Goal: Task Accomplishment & Management: Manage account settings

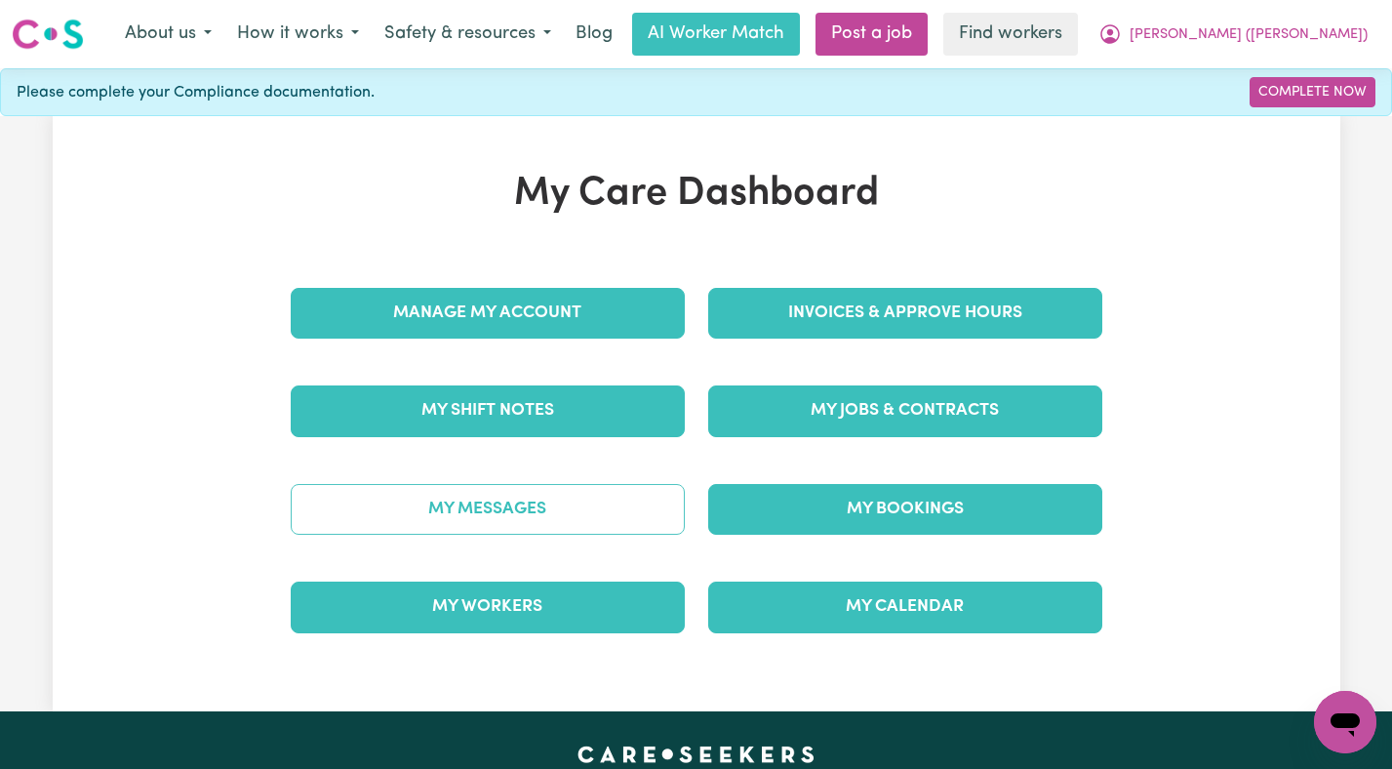
click at [440, 496] on link "My Messages" at bounding box center [488, 509] width 394 height 51
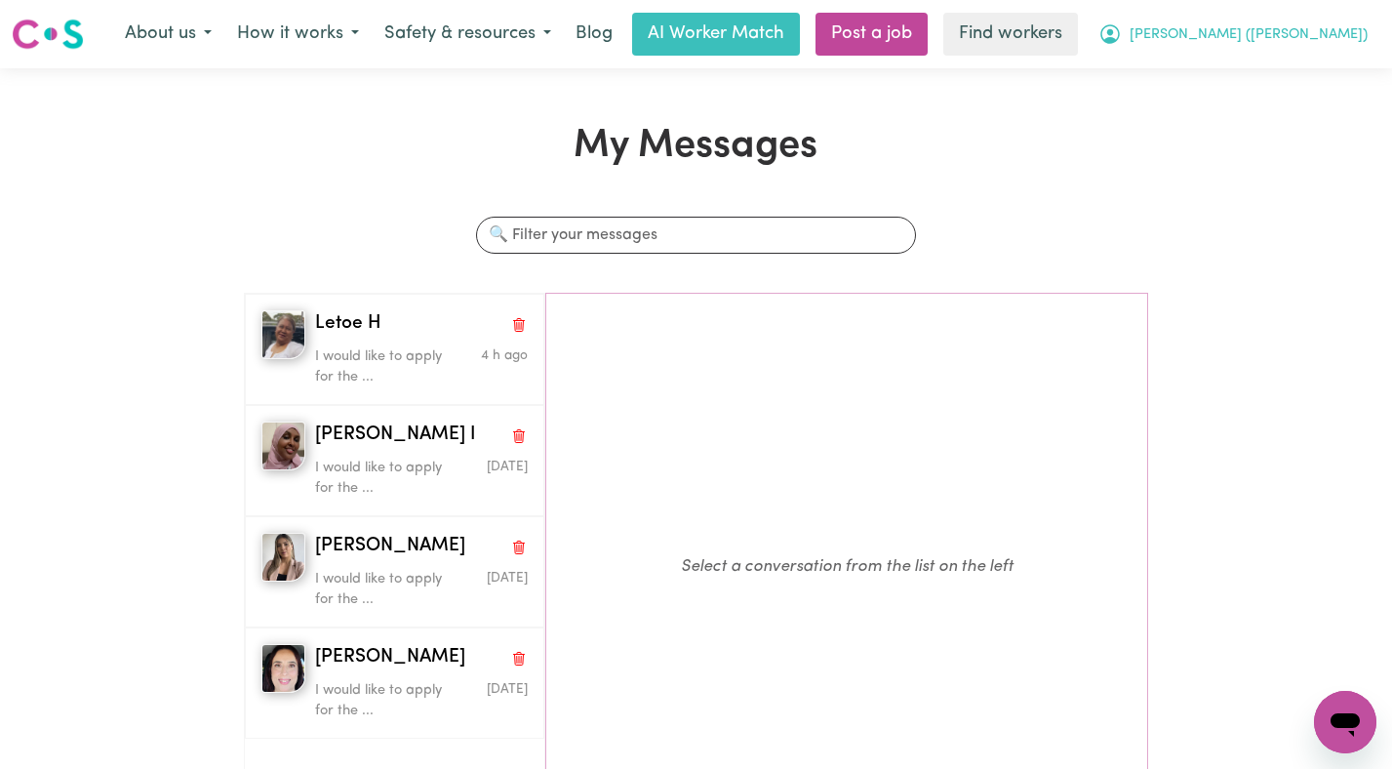
click at [1296, 35] on span "[PERSON_NAME] ([PERSON_NAME])" at bounding box center [1249, 34] width 238 height 21
click at [1276, 104] on link "Logout" at bounding box center [1302, 112] width 154 height 37
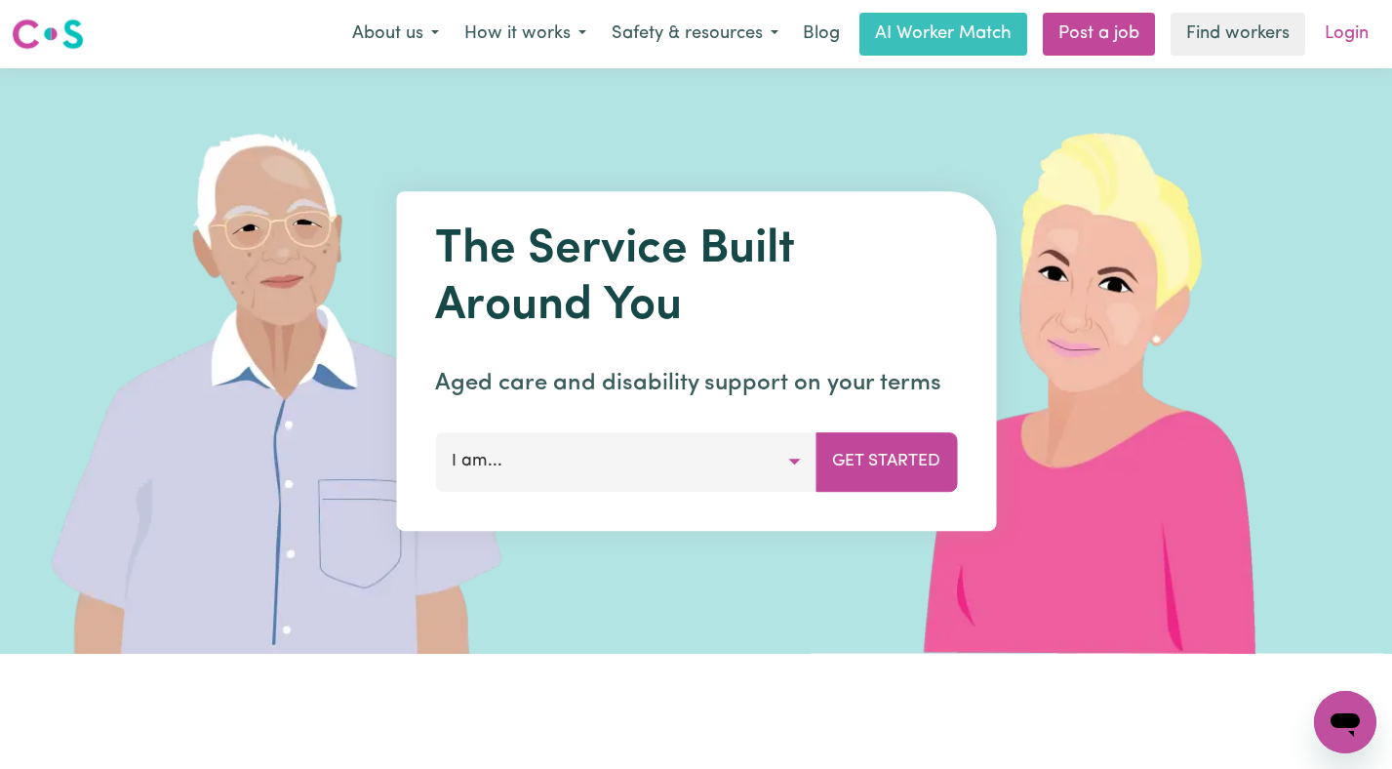
click at [1350, 25] on link "Login" at bounding box center [1346, 34] width 67 height 43
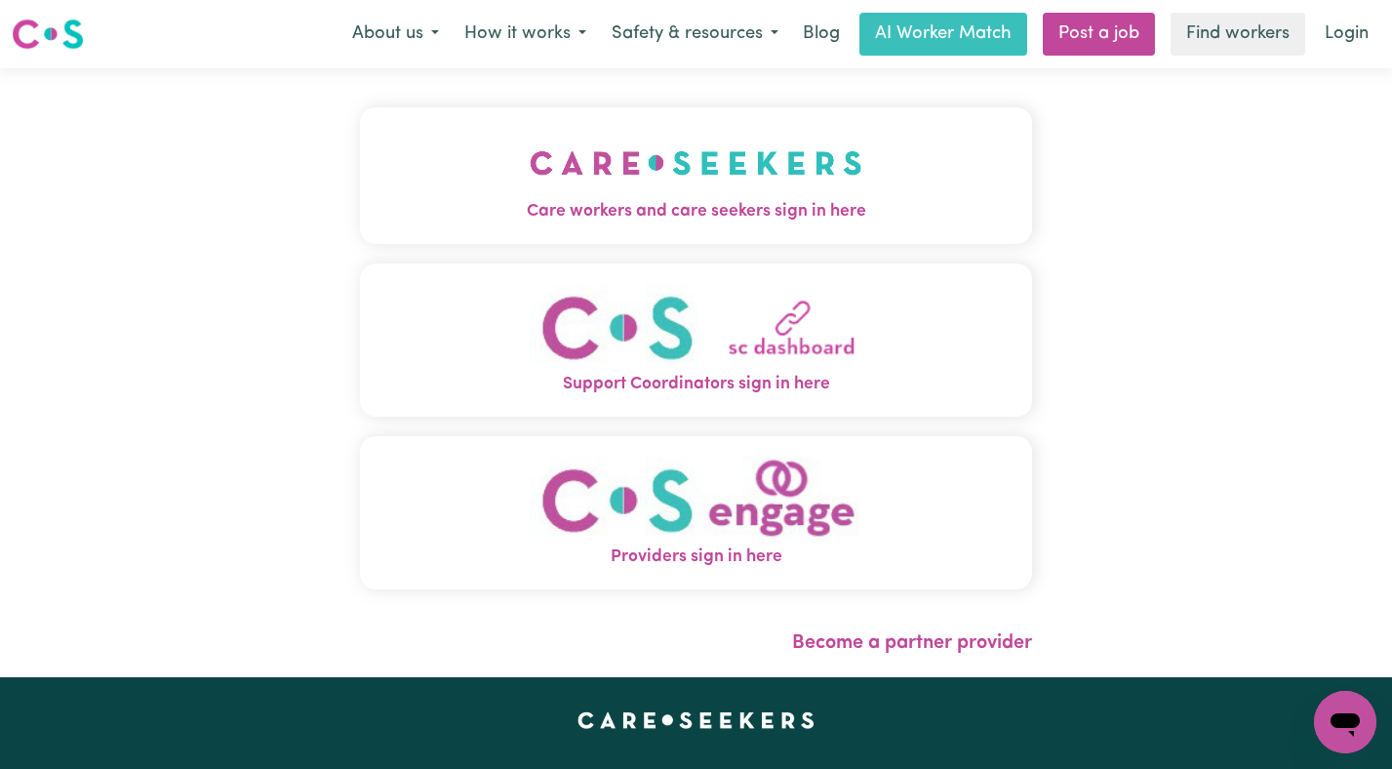
click at [734, 186] on button "Care workers and care seekers sign in here" at bounding box center [696, 175] width 673 height 137
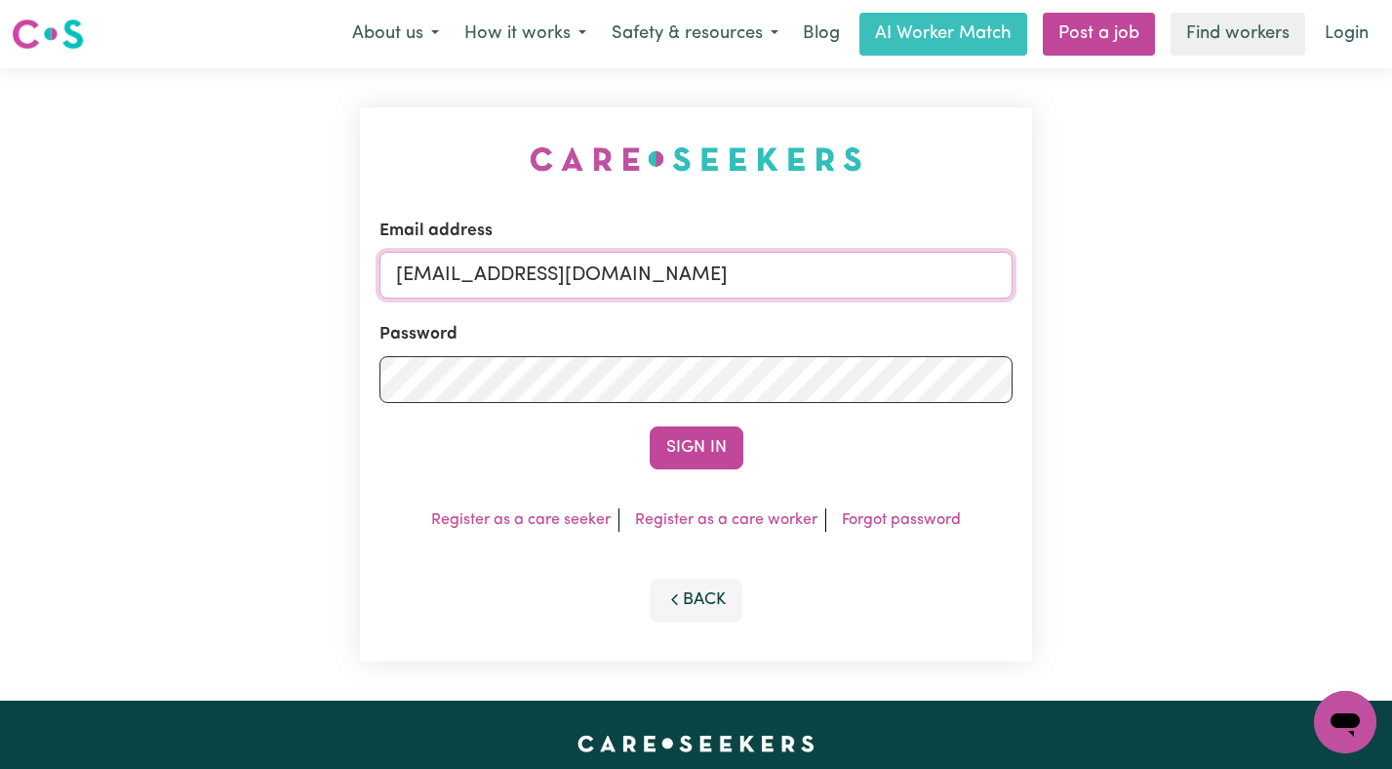
drag, startPoint x: 894, startPoint y: 275, endPoint x: 495, endPoint y: 284, distance: 399.1
click at [495, 284] on input "[EMAIL_ADDRESS][DOMAIN_NAME]" at bounding box center [697, 275] width 634 height 47
paste input "EmelitaMckeoughV"
type input "[EMAIL_ADDRESS][DOMAIN_NAME]"
click at [650, 426] on button "Sign In" at bounding box center [697, 447] width 94 height 43
